Goal: Check status: Check status

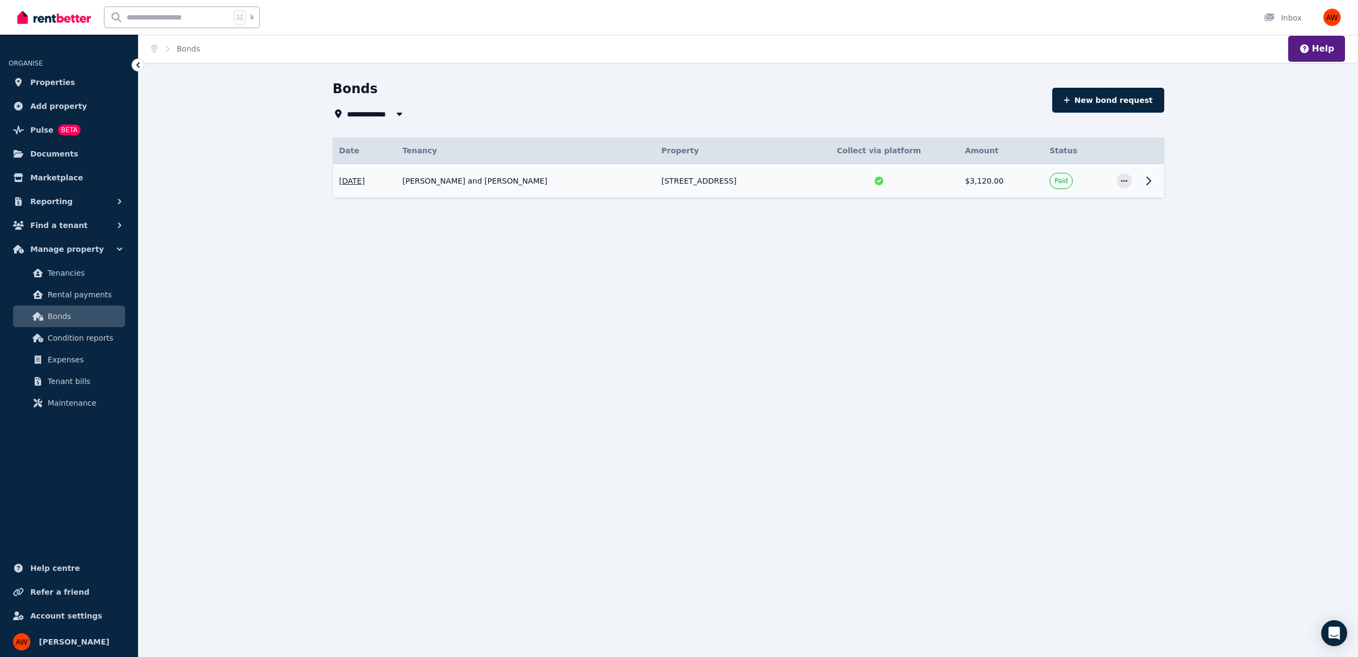
click at [1149, 180] on icon at bounding box center [1149, 181] width 4 height 8
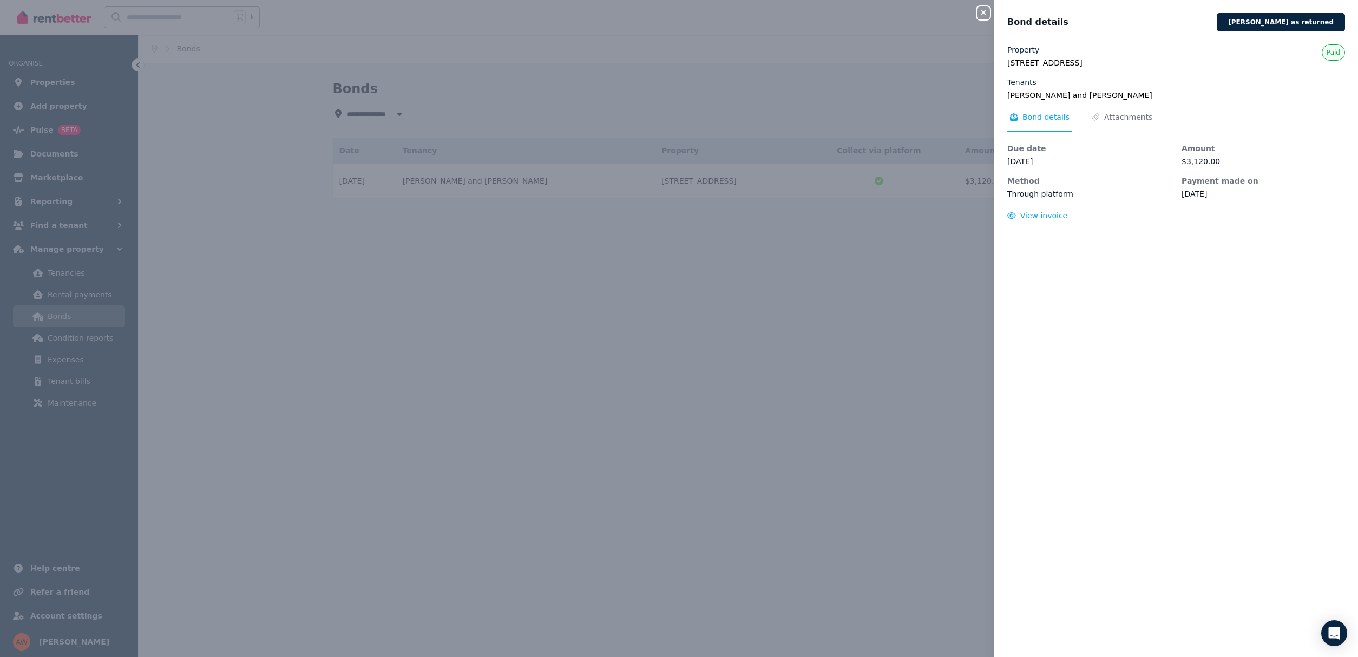
click at [985, 14] on icon "button" at bounding box center [983, 12] width 5 height 5
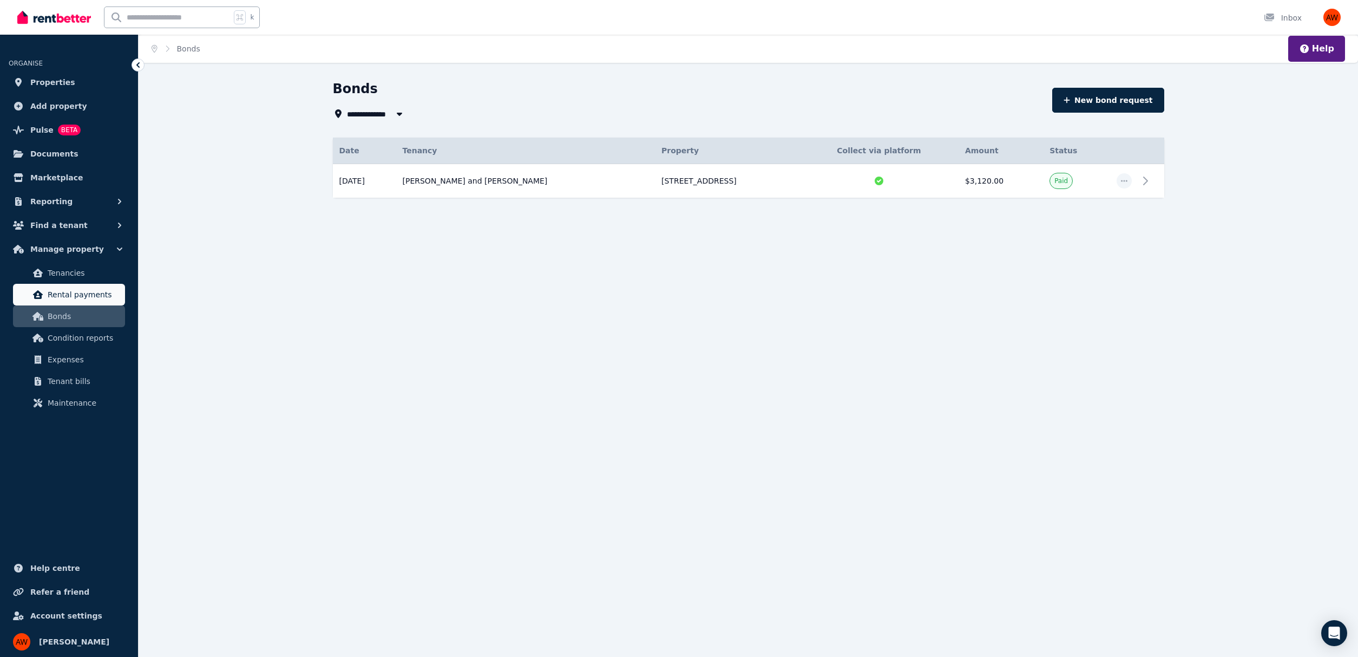
click at [79, 292] on span "Rental payments" at bounding box center [84, 294] width 73 height 13
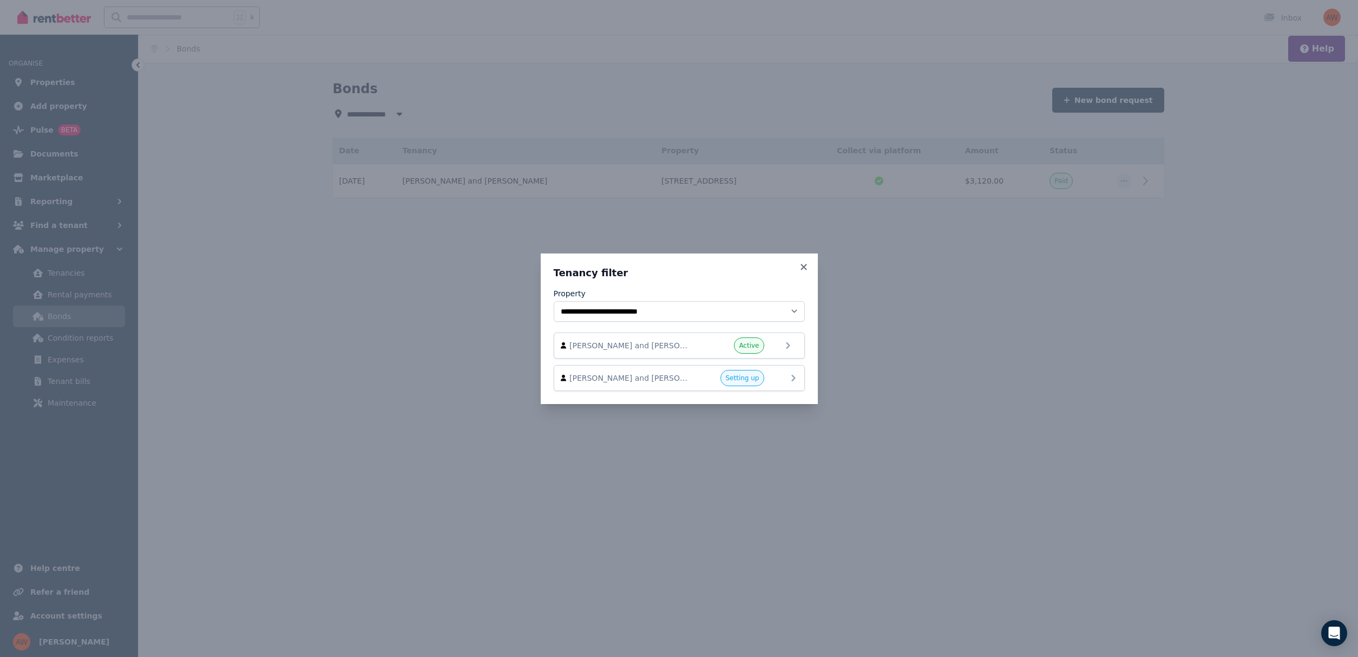
click at [794, 377] on icon at bounding box center [793, 378] width 4 height 6
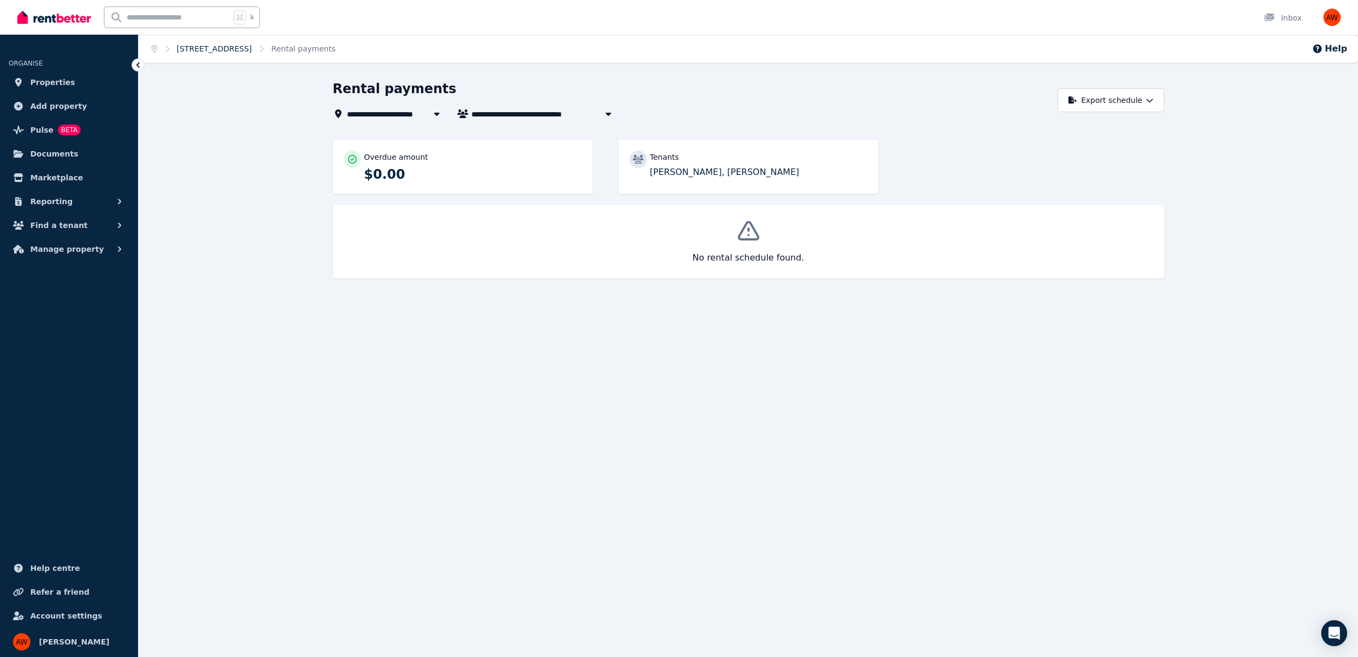
click at [235, 48] on link "3/45 Bear St, Mordialloc" at bounding box center [214, 48] width 75 height 9
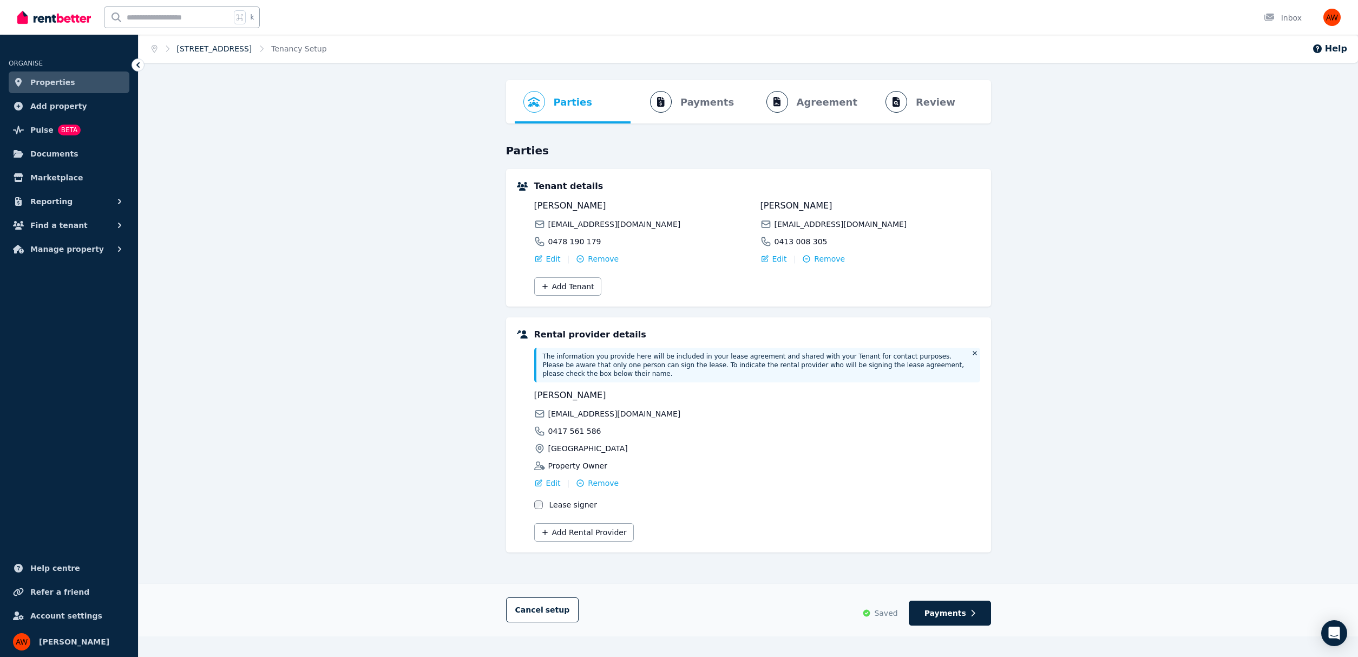
click at [208, 46] on link "3/45 Bear St, Mordialloc" at bounding box center [214, 48] width 75 height 9
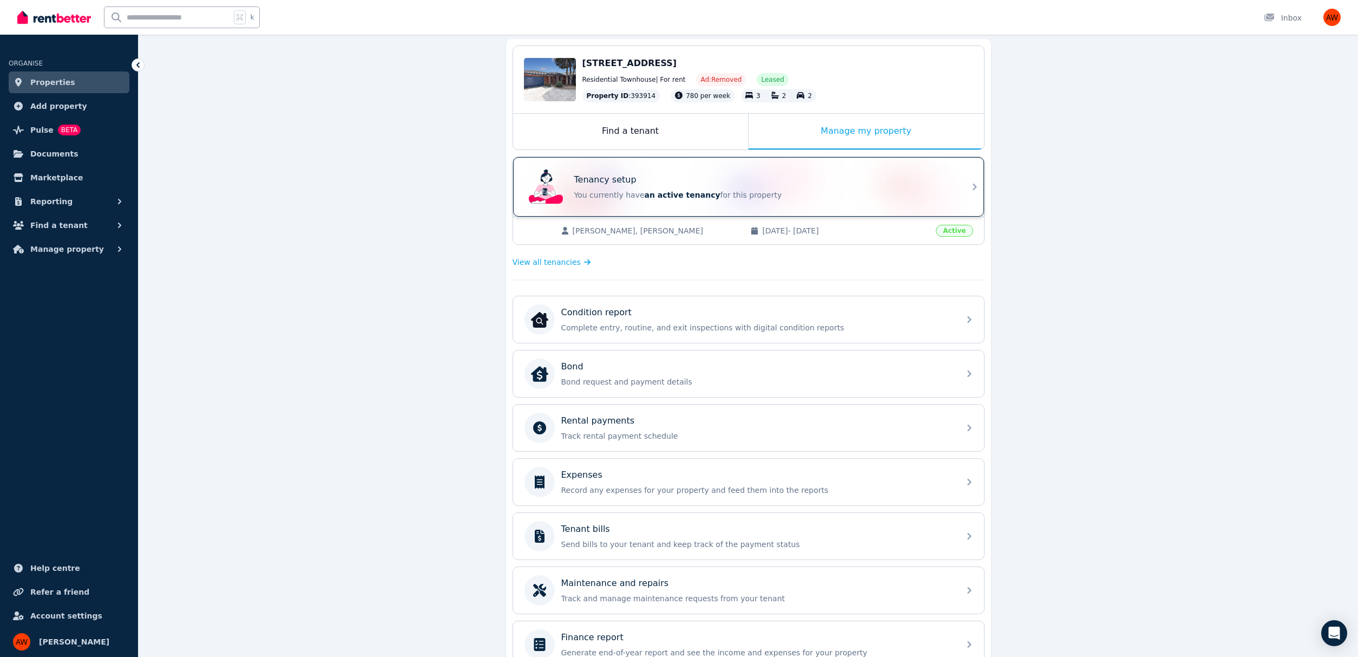
scroll to position [102, 0]
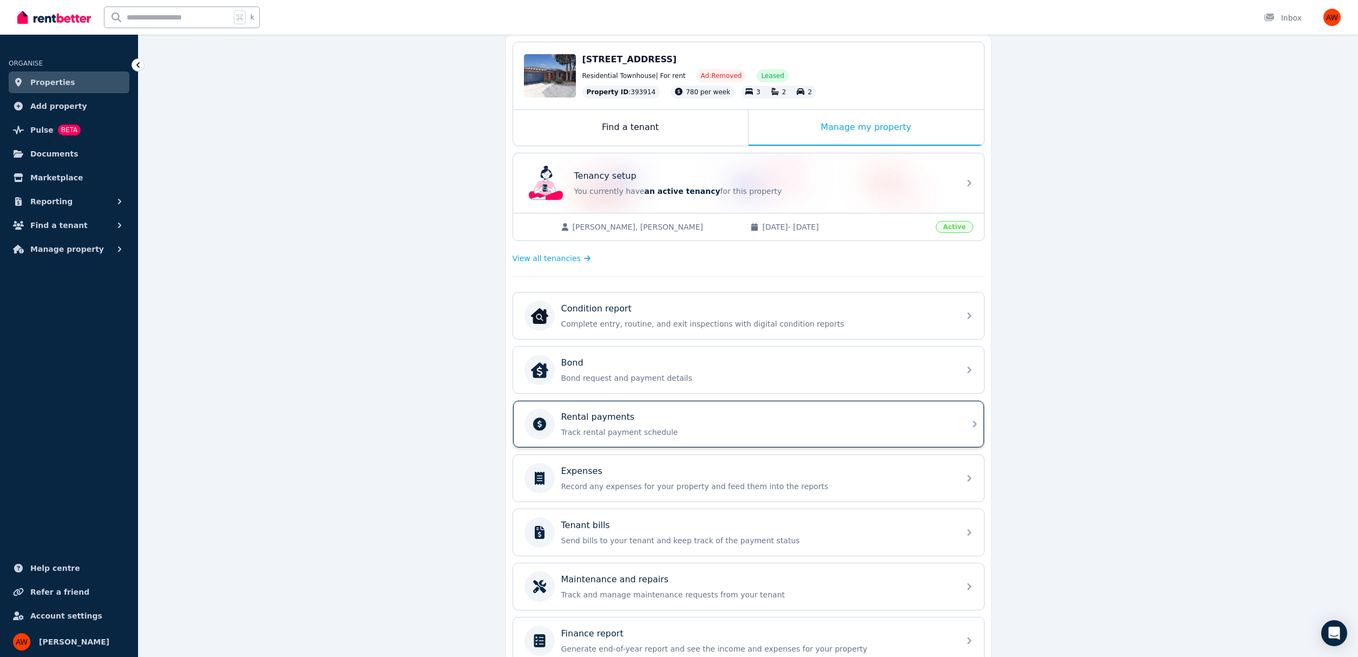
click at [743, 427] on p "Track rental payment schedule" at bounding box center [757, 432] width 392 height 11
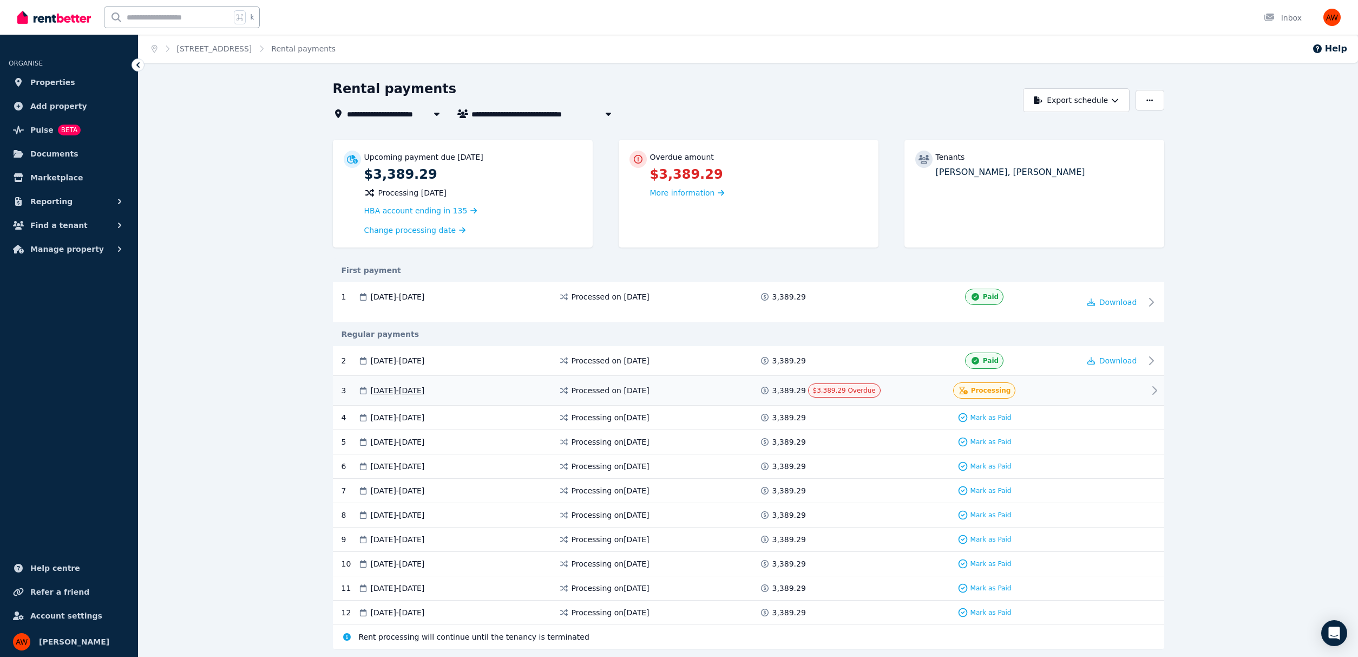
click at [1146, 387] on div "3 12 Sep 2025 - 11 Oct 2025 Processed on 12 Sept 2025 3,389.29 $3,389.29 Overdu…" at bounding box center [748, 391] width 831 height 30
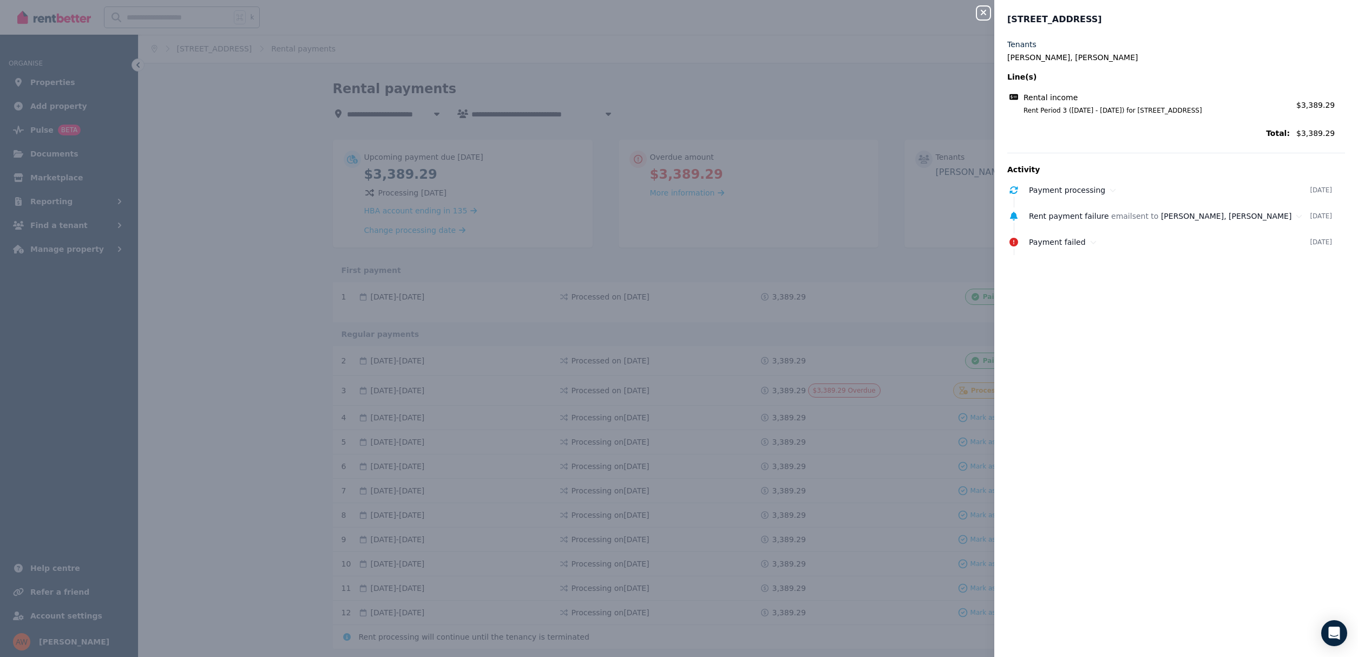
click at [979, 10] on icon "button" at bounding box center [983, 12] width 13 height 9
